Goal: Transaction & Acquisition: Purchase product/service

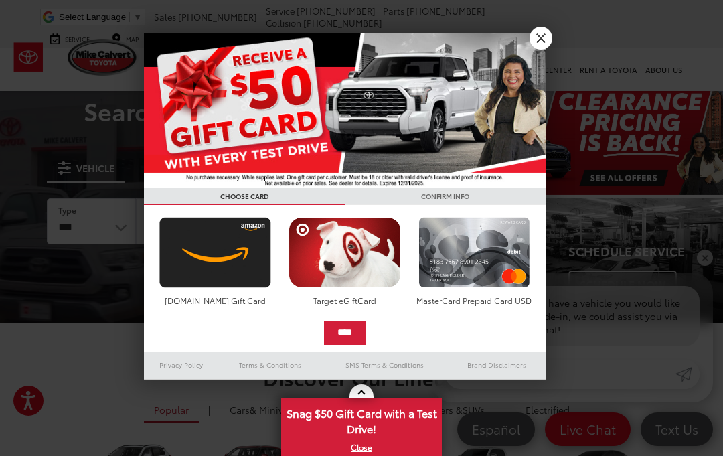
click at [545, 41] on link "X" at bounding box center [540, 38] width 23 height 23
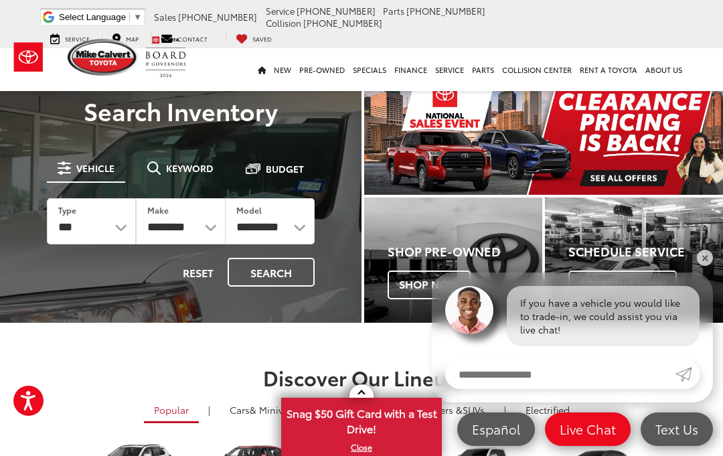
click at [654, 145] on img "carousel slide number 1 of 1" at bounding box center [543, 137] width 359 height 114
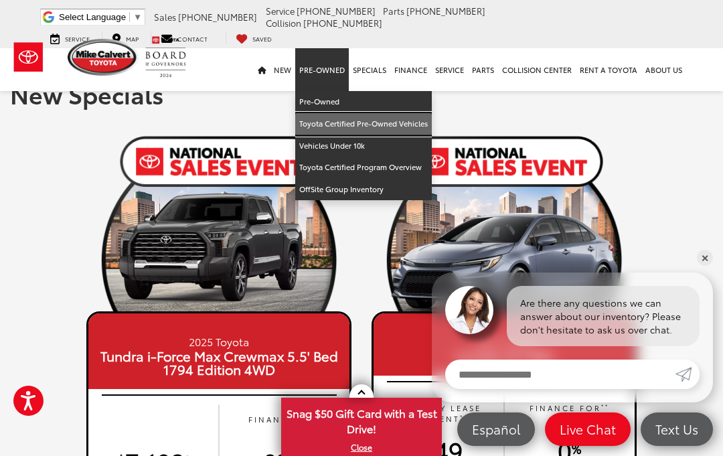
click at [412, 113] on link "Toyota Certified Pre-Owned Vehicles" at bounding box center [363, 124] width 137 height 22
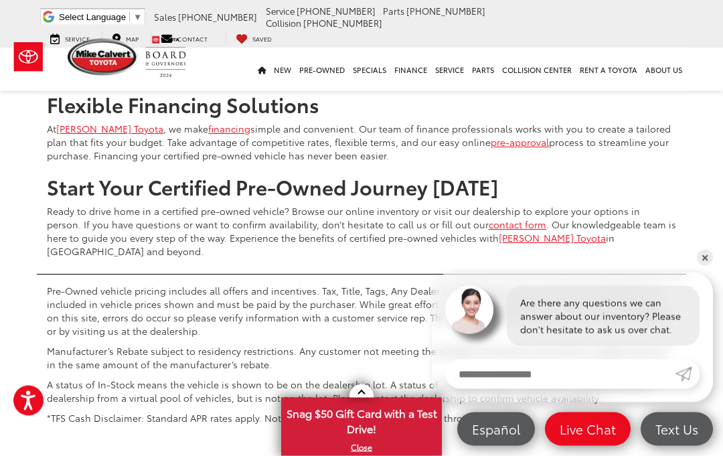
scroll to position [5033, 0]
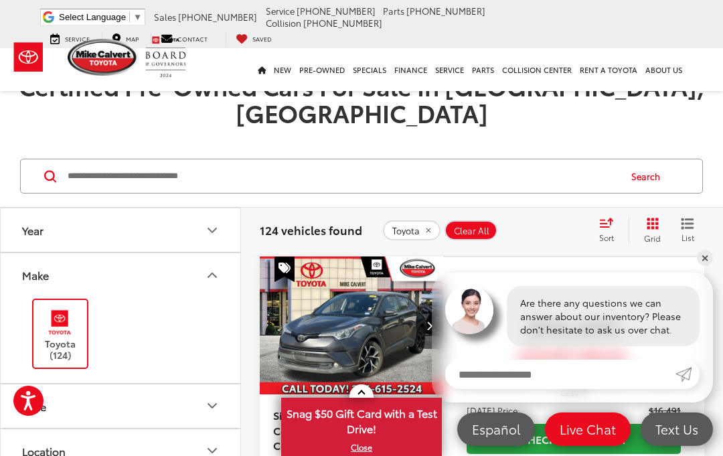
scroll to position [13, 0]
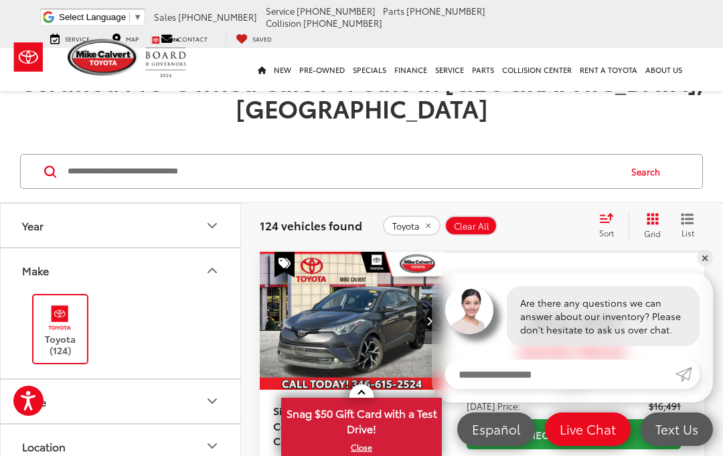
click at [282, 155] on input "Search by Make, Model, or Keyword" at bounding box center [342, 171] width 552 height 32
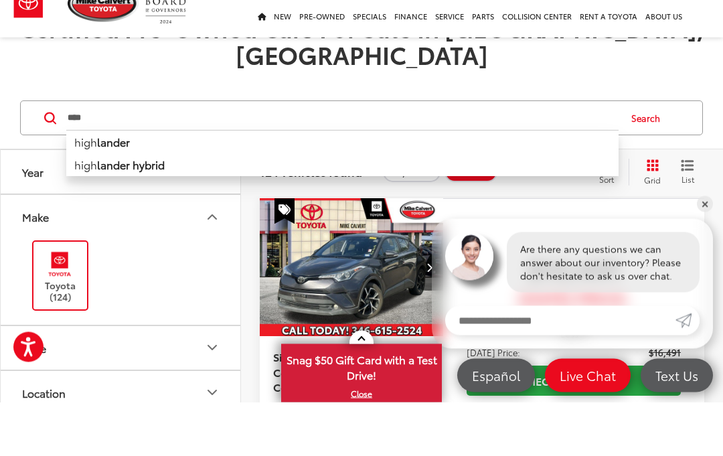
click at [132, 184] on li "high lander" at bounding box center [342, 195] width 552 height 23
type input "**********"
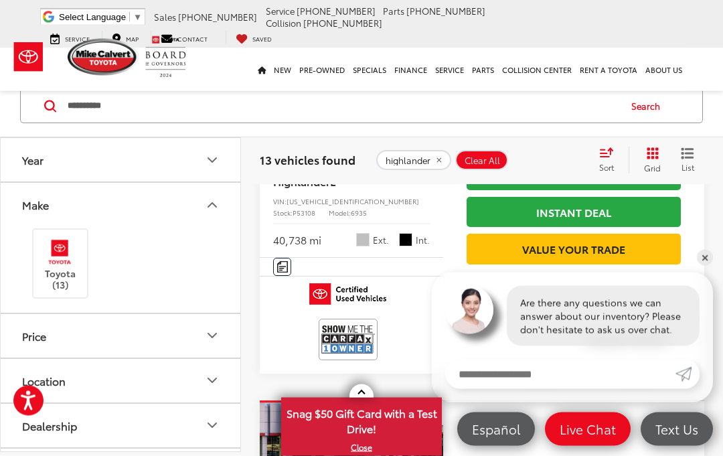
scroll to position [1091, 0]
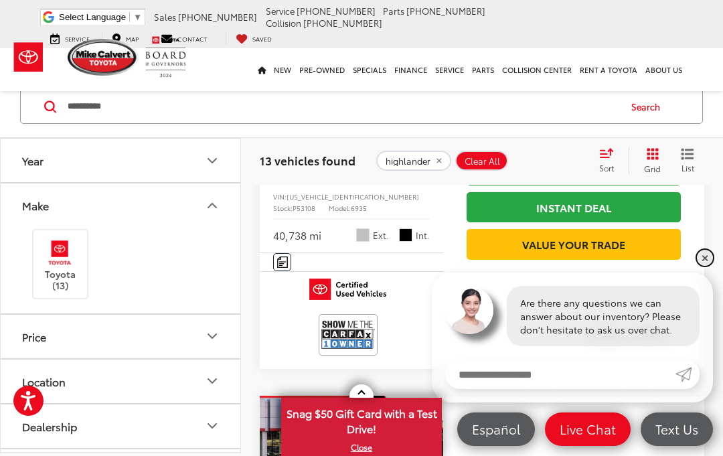
click at [707, 266] on link "✕" at bounding box center [705, 258] width 16 height 16
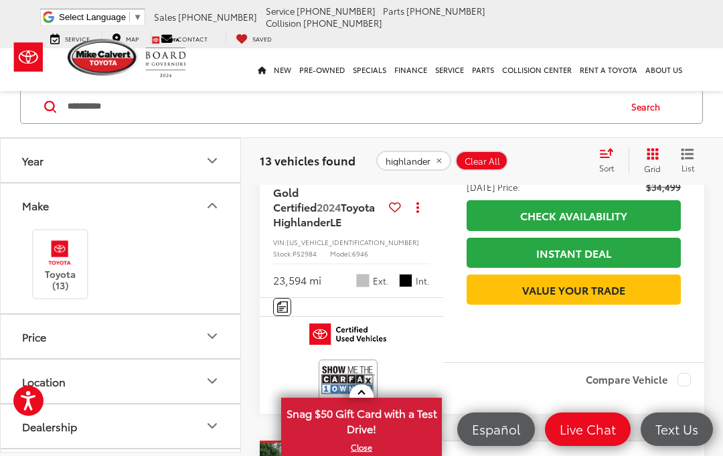
scroll to position [1862, 0]
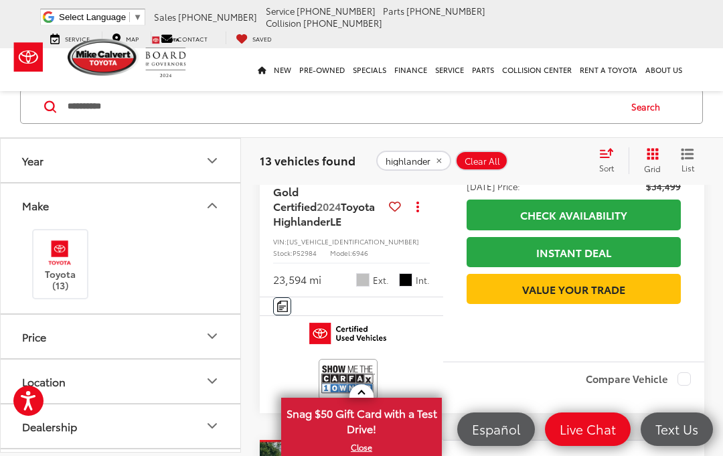
click at [587, 172] on icon "button" at bounding box center [584, 167] width 6 height 10
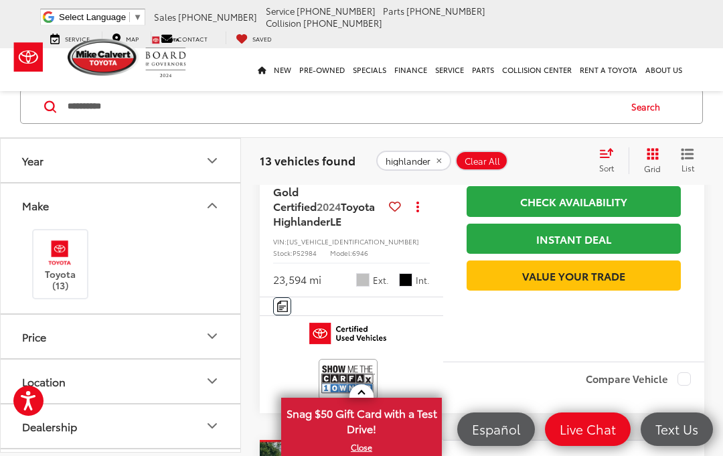
scroll to position [1813, 0]
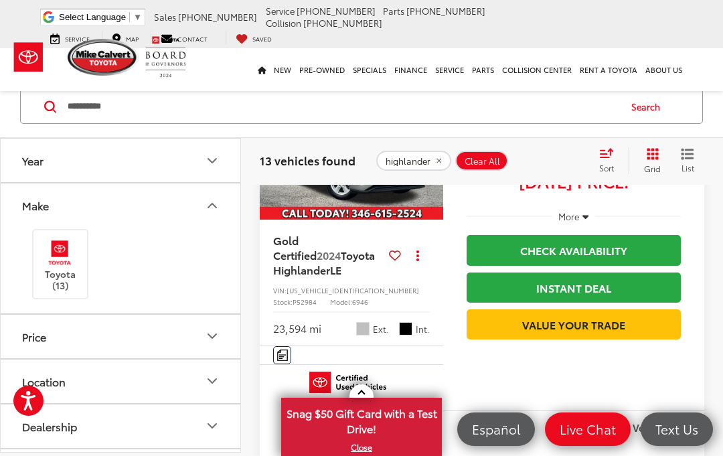
click at [587, 221] on icon "button" at bounding box center [585, 216] width 6 height 10
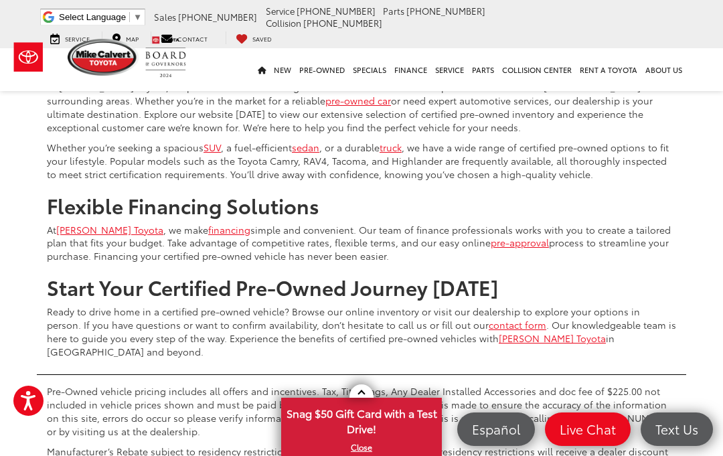
scroll to position [5174, 0]
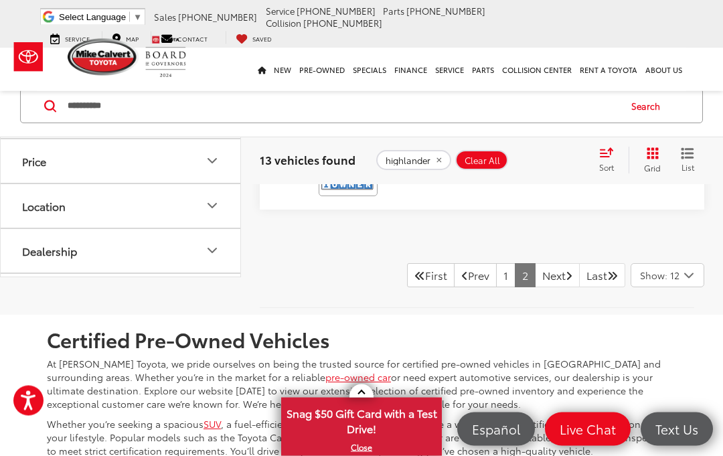
scroll to position [450, 0]
click at [414, 265] on link "First" at bounding box center [431, 275] width 48 height 24
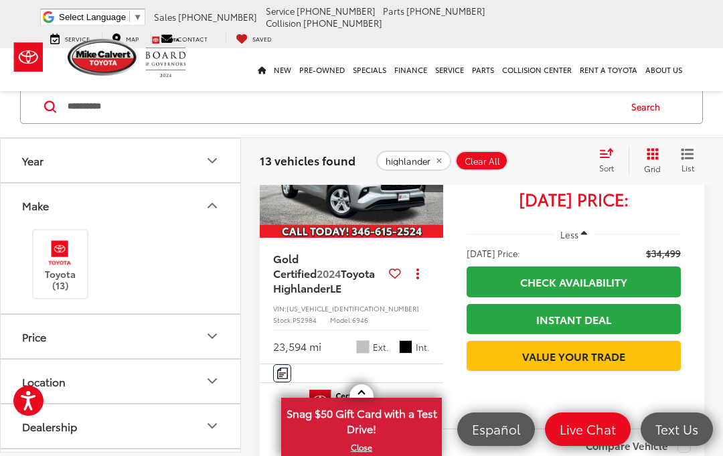
scroll to position [1793, 0]
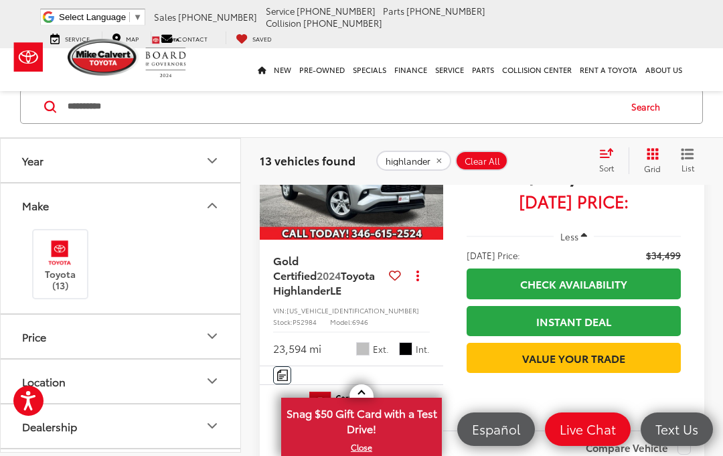
click at [594, 373] on link "Value Your Trade" at bounding box center [573, 358] width 214 height 30
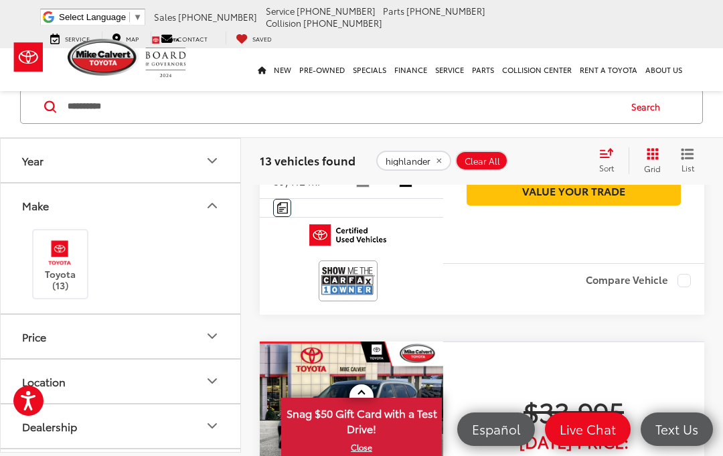
scroll to position [737, 0]
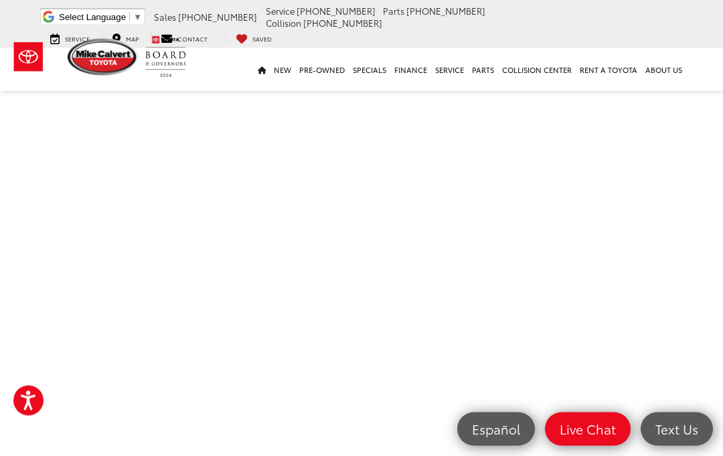
scroll to position [309, 0]
click at [684, 232] on div "Value Your Trade" at bounding box center [361, 181] width 649 height 846
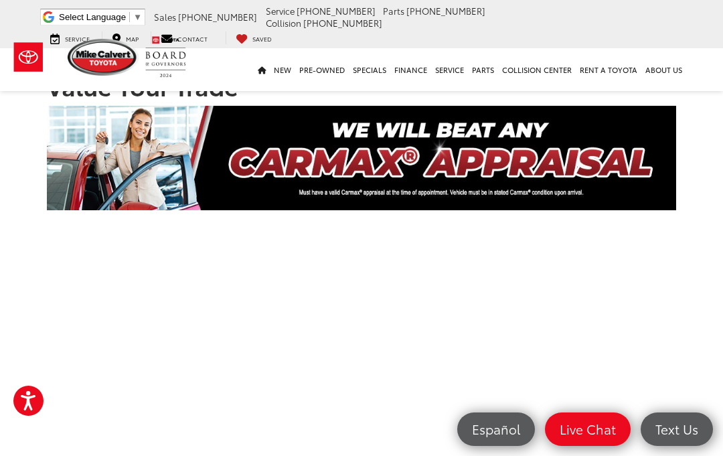
scroll to position [0, 0]
